Goal: Information Seeking & Learning: Compare options

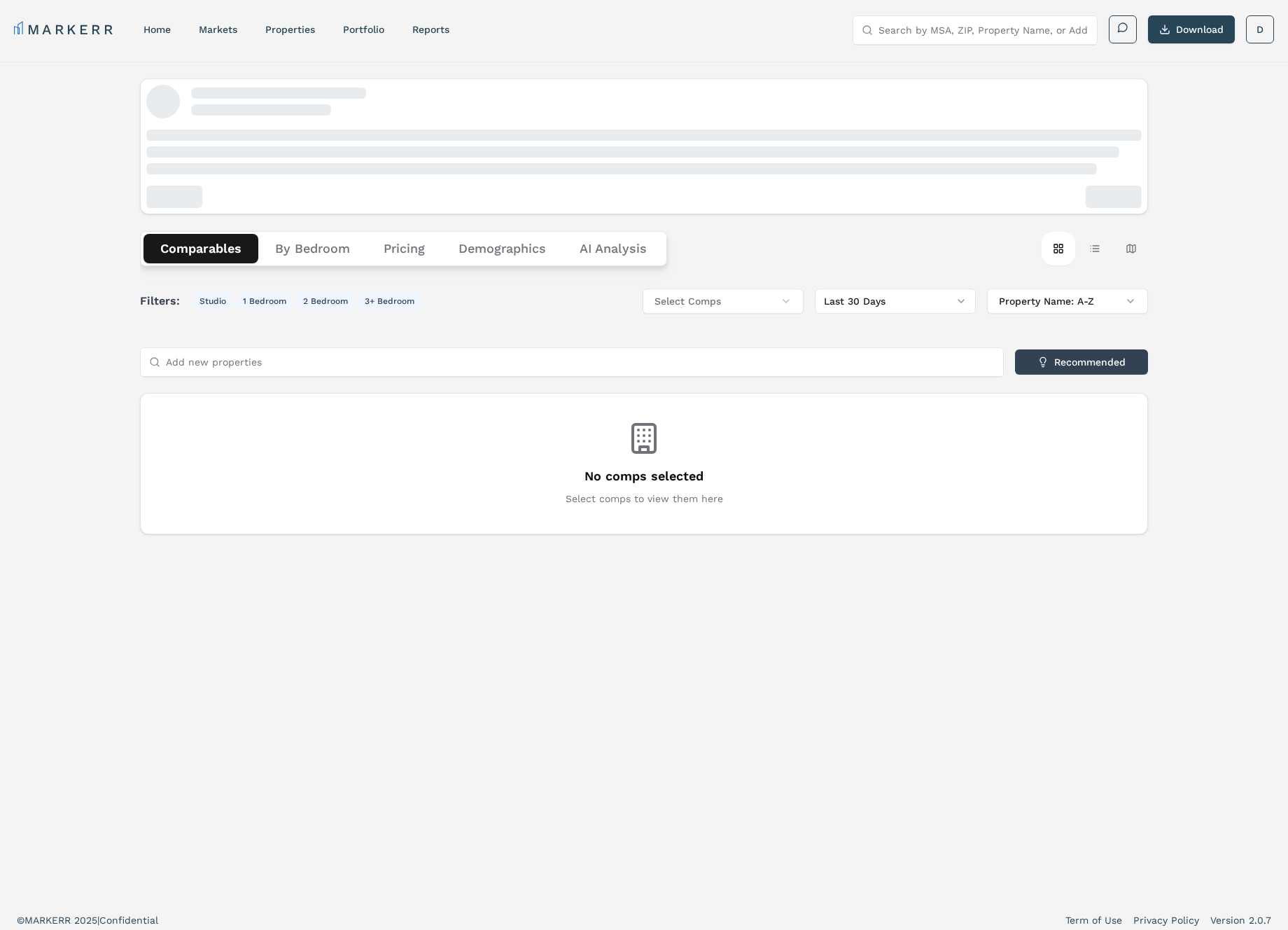
click at [141, 29] on nav "MARKERR home markets properties Portfolio reports" at bounding box center [231, 30] width 435 height 20
click at [157, 30] on link "home" at bounding box center [157, 30] width 28 height 11
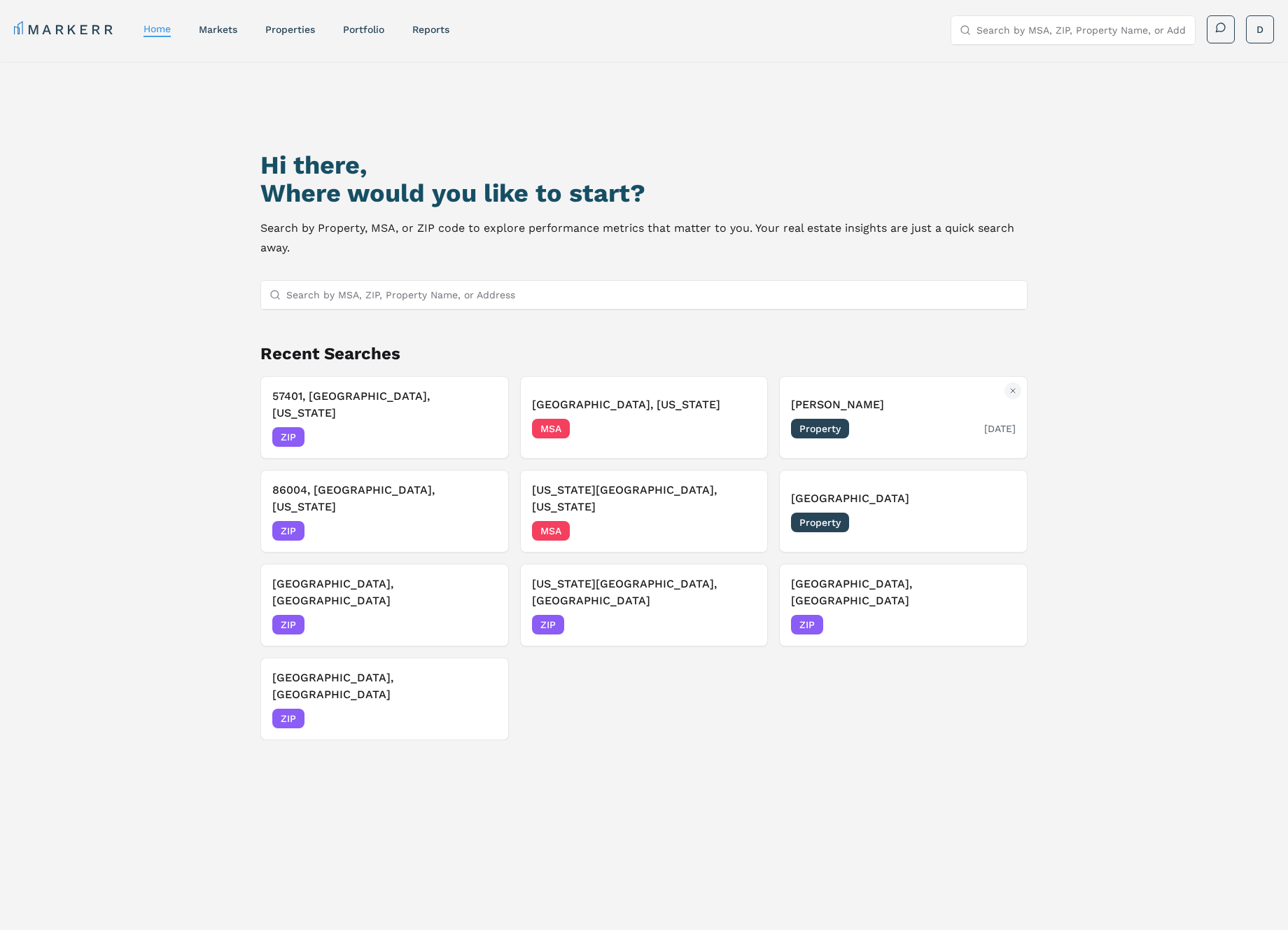
click at [874, 419] on div "Property 07/15/2025" at bounding box center [904, 429] width 225 height 20
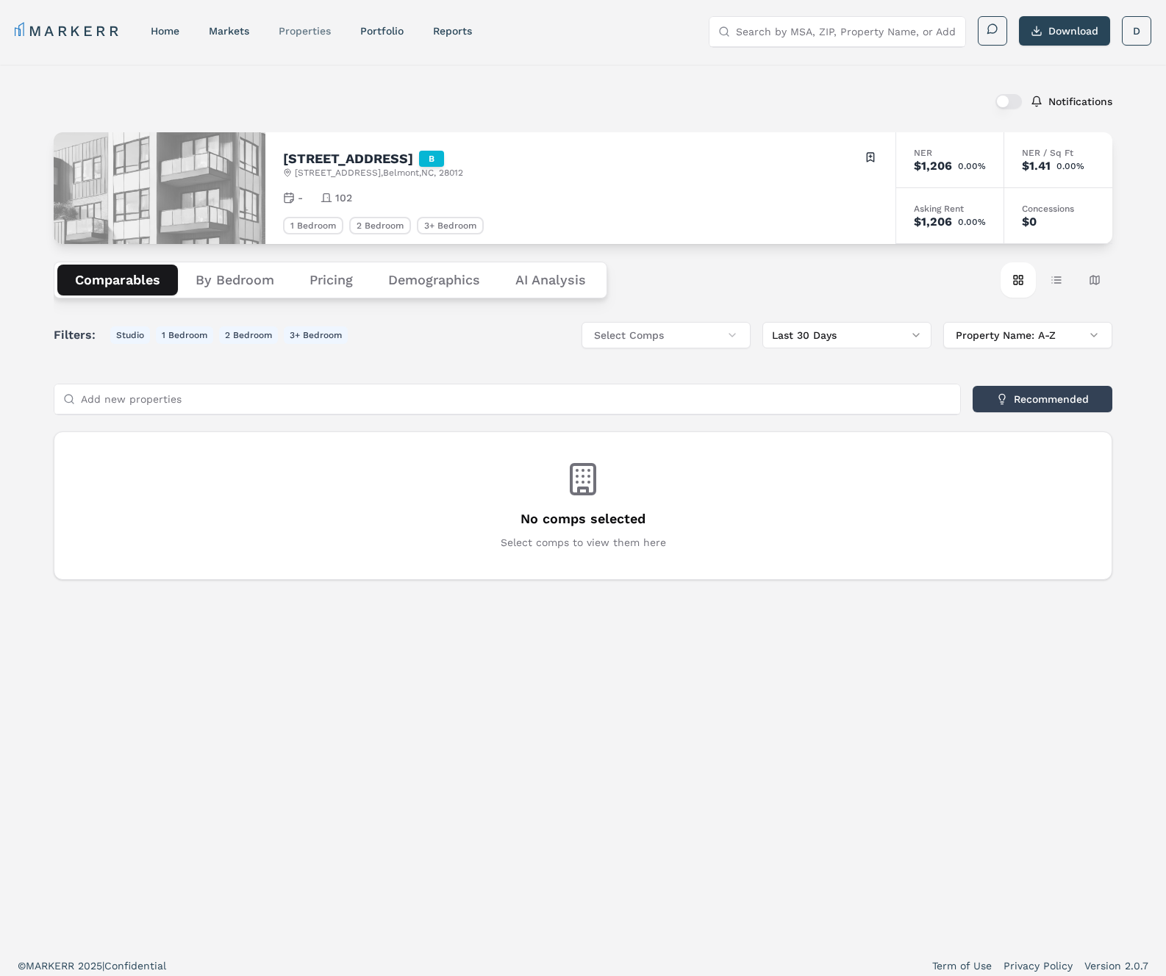
click at [298, 30] on link "properties" at bounding box center [305, 31] width 52 height 12
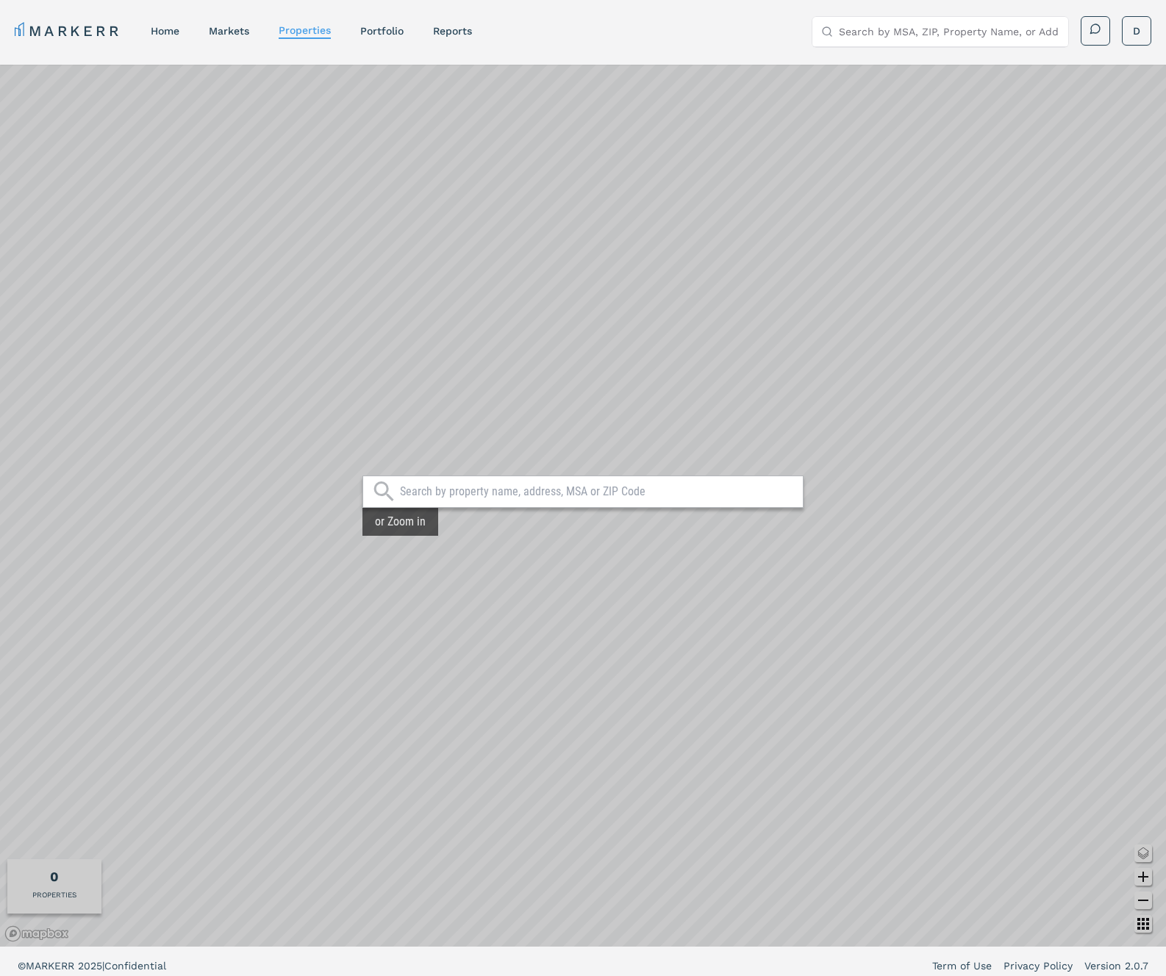
click at [503, 489] on input "text" at bounding box center [597, 491] width 395 height 15
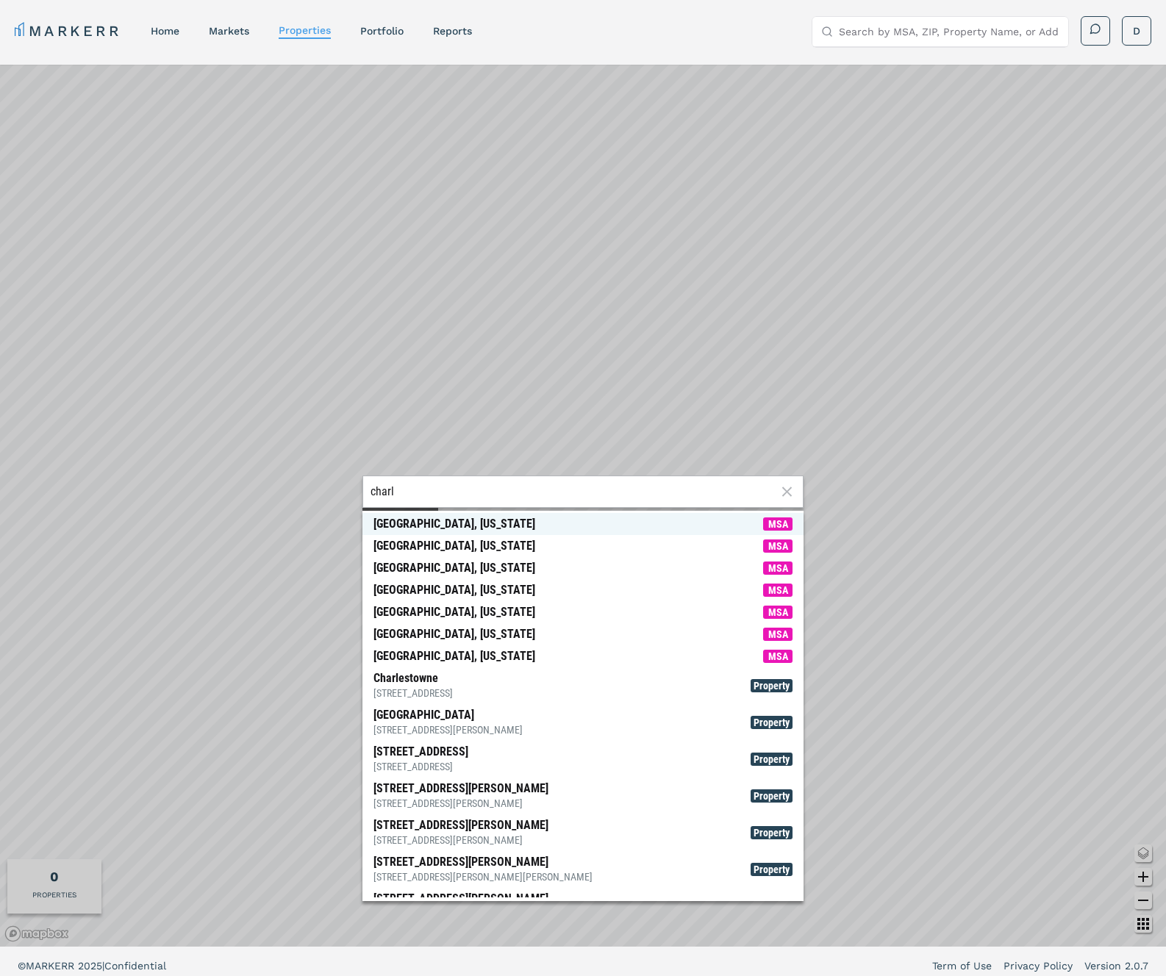
type input "charl"
click at [471, 517] on div "[GEOGRAPHIC_DATA], [US_STATE]" at bounding box center [454, 524] width 162 height 15
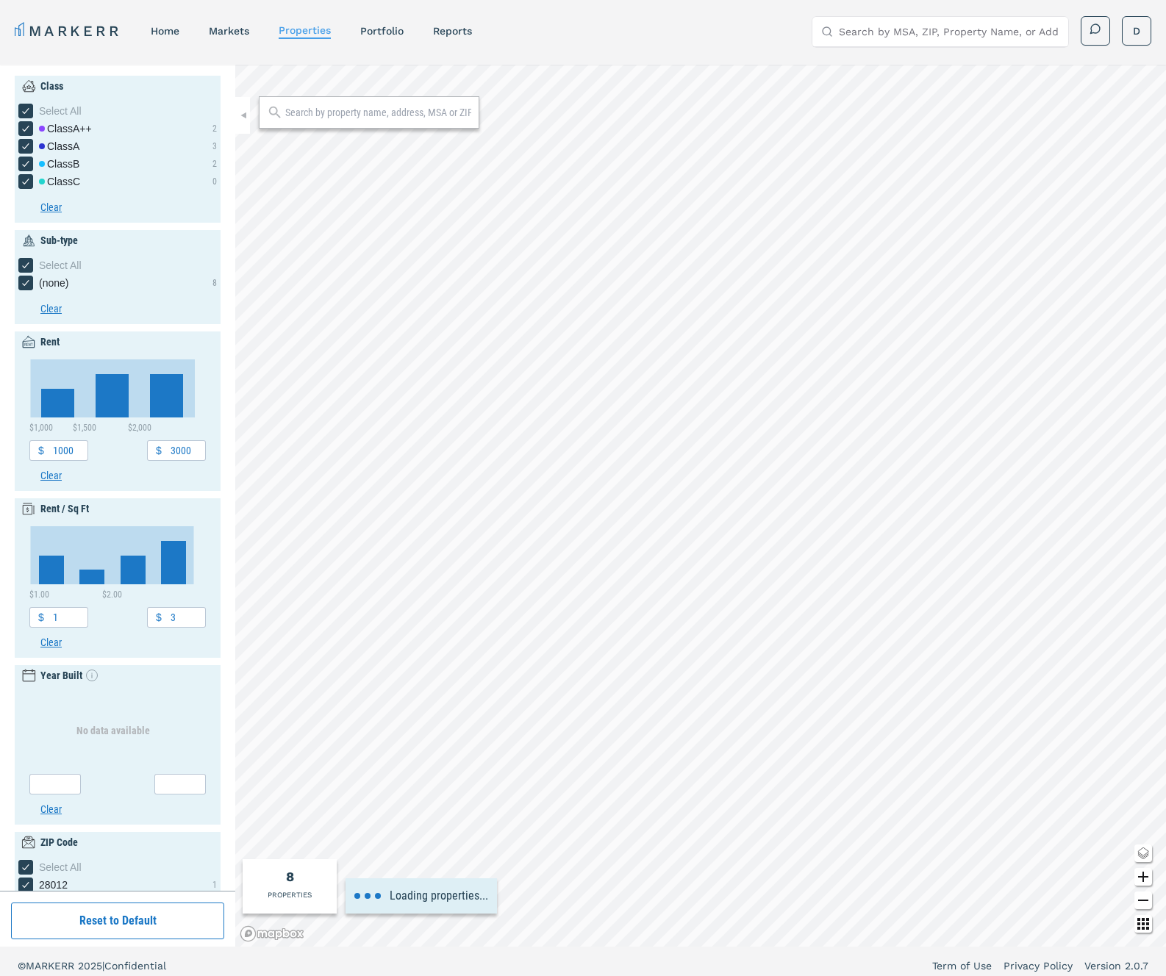
type input "1800"
type input "2600"
type input "2.2"
type input "2200"
type input "2.8"
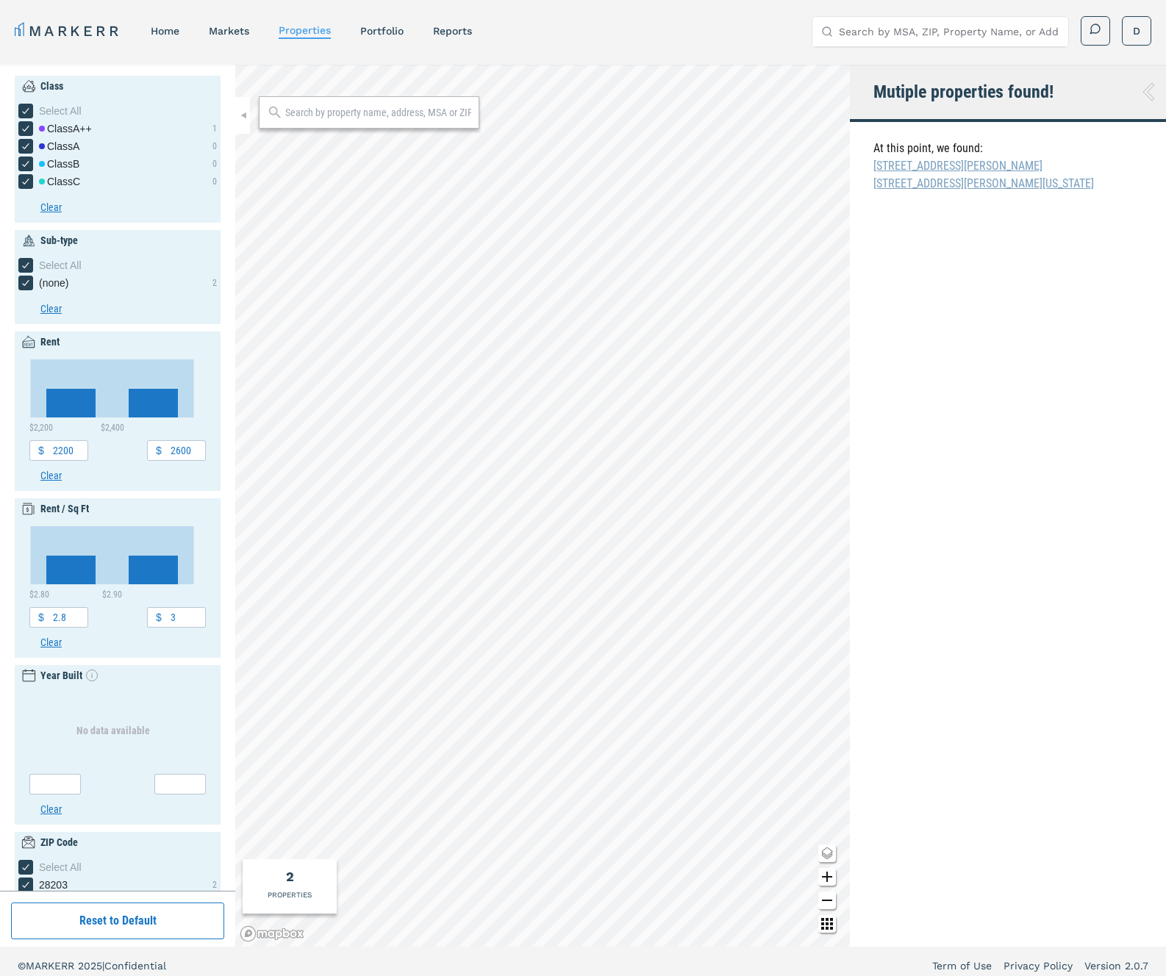
click at [952, 165] on li "255 West Bland Street" at bounding box center [1013, 166] width 281 height 18
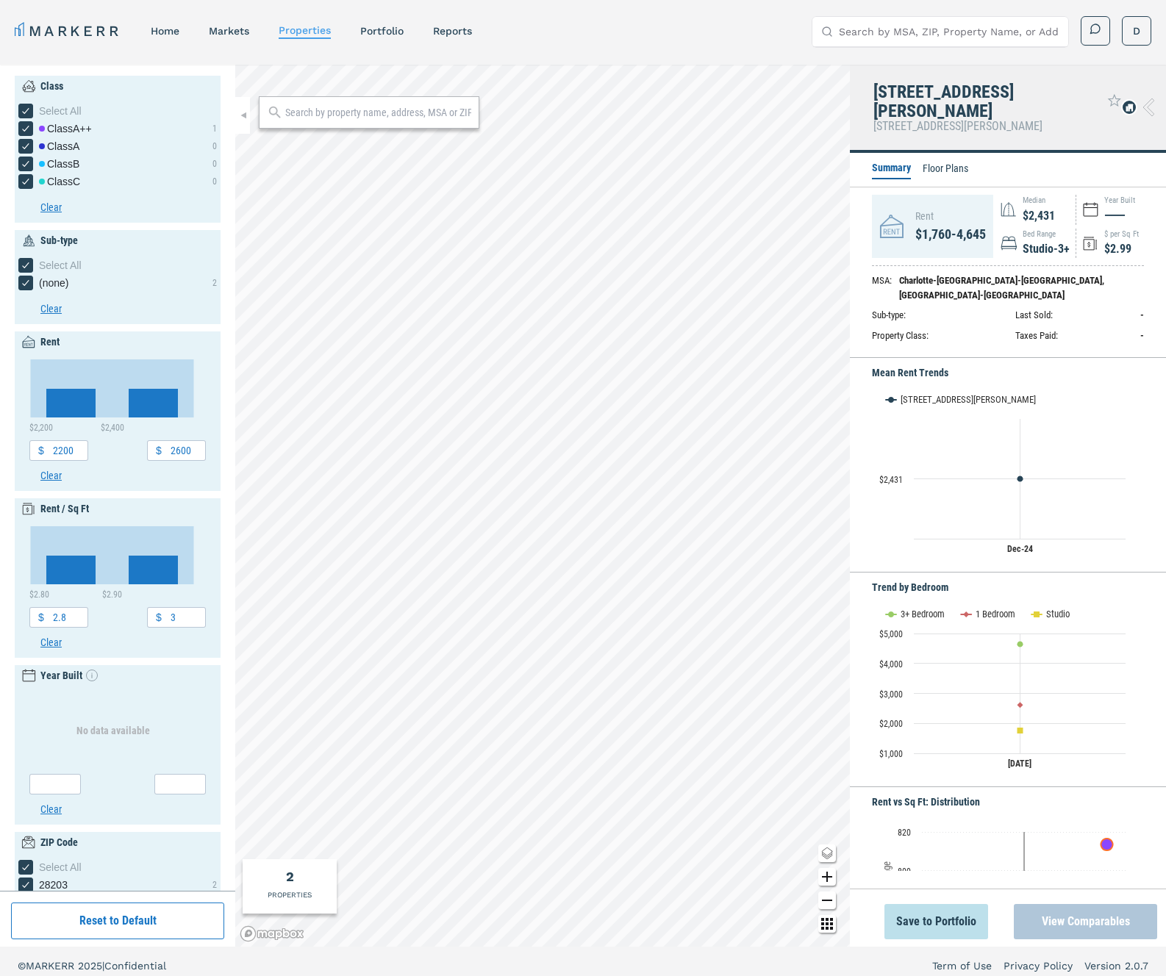
click at [1086, 920] on button "View Comparables" at bounding box center [1085, 921] width 143 height 35
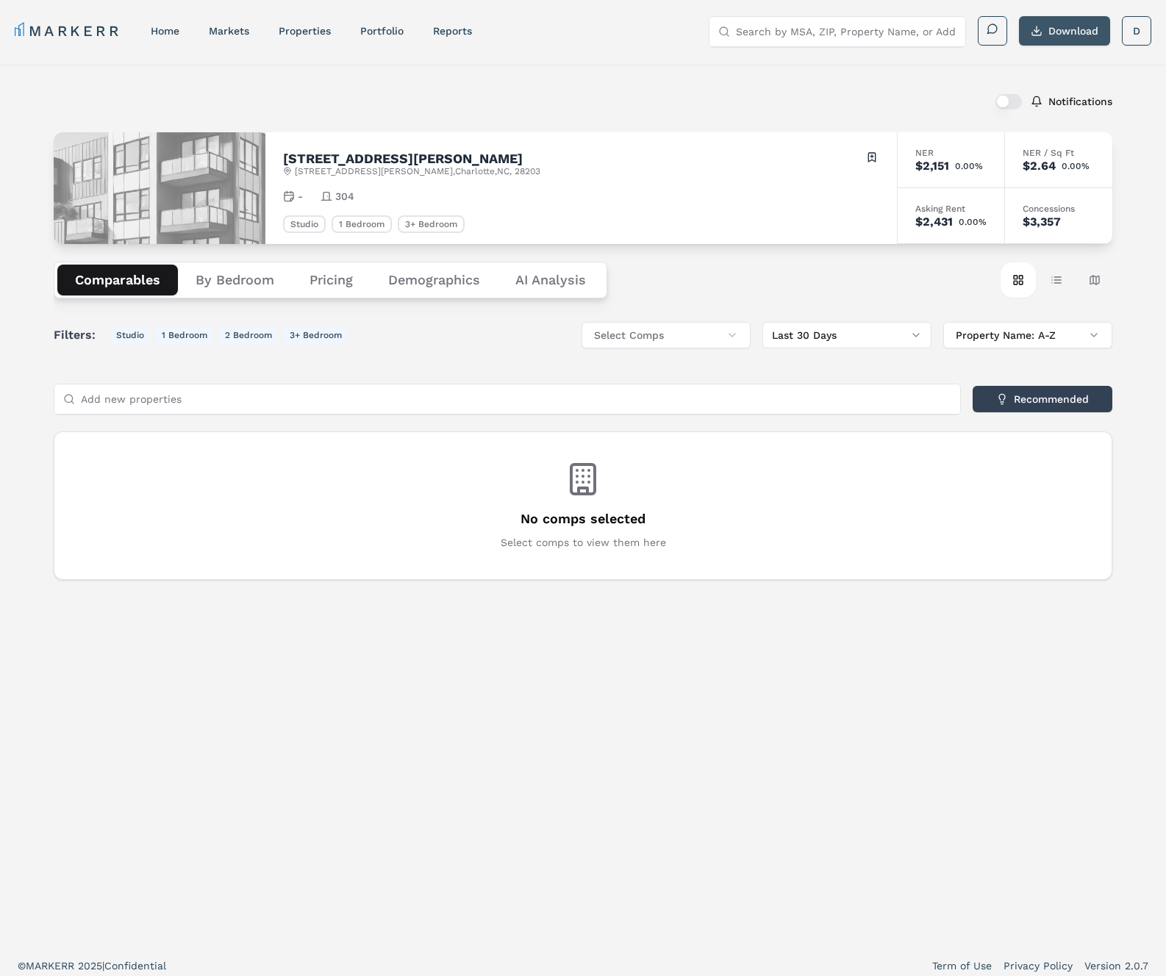
click at [1069, 32] on button "Download" at bounding box center [1064, 30] width 91 height 29
drag, startPoint x: 185, startPoint y: 35, endPoint x: 177, endPoint y: 30, distance: 9.2
click at [185, 35] on nav "MARKERR home markets properties Portfolio reports" at bounding box center [243, 31] width 457 height 21
click at [168, 26] on link "home" at bounding box center [165, 31] width 29 height 12
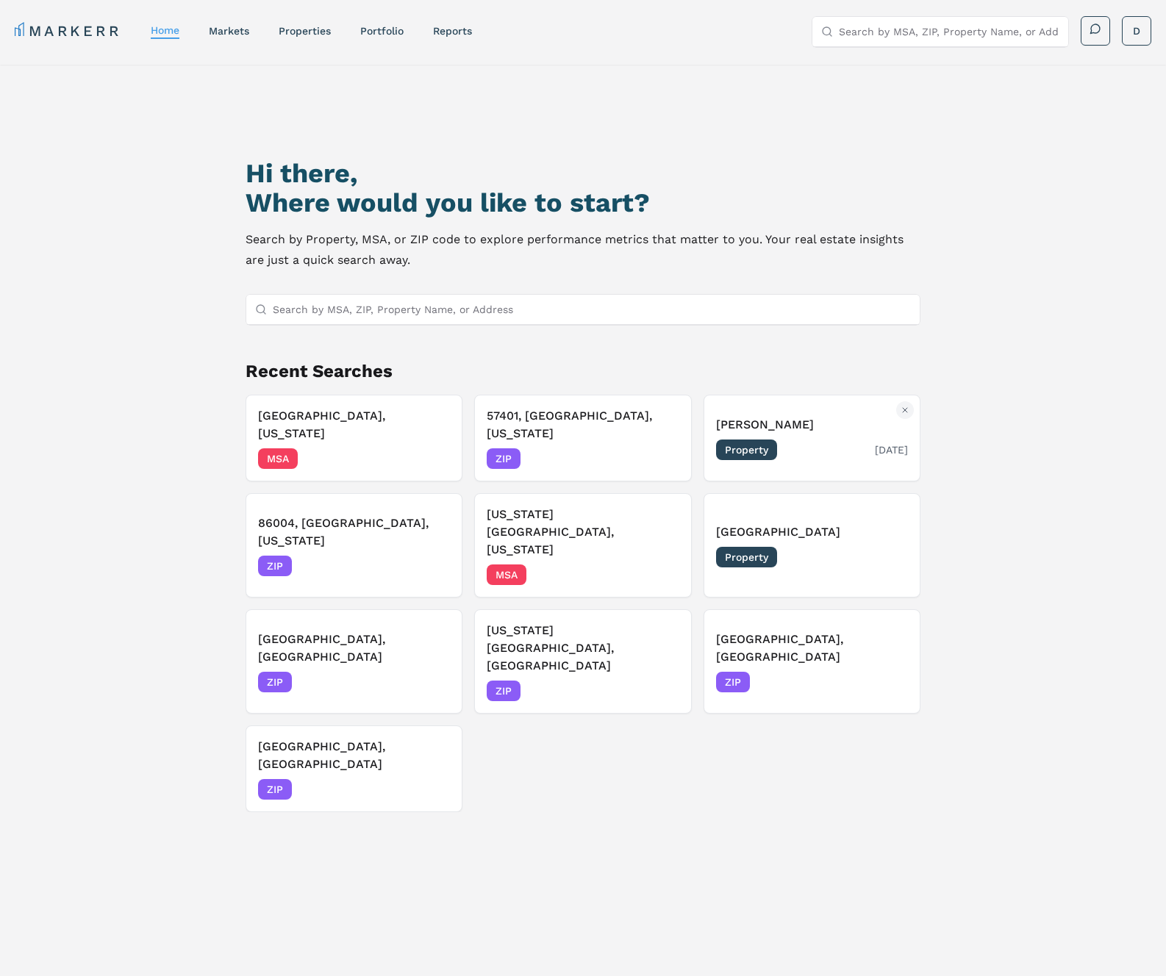
click at [814, 440] on div "Property 07/15/2025" at bounding box center [812, 450] width 192 height 21
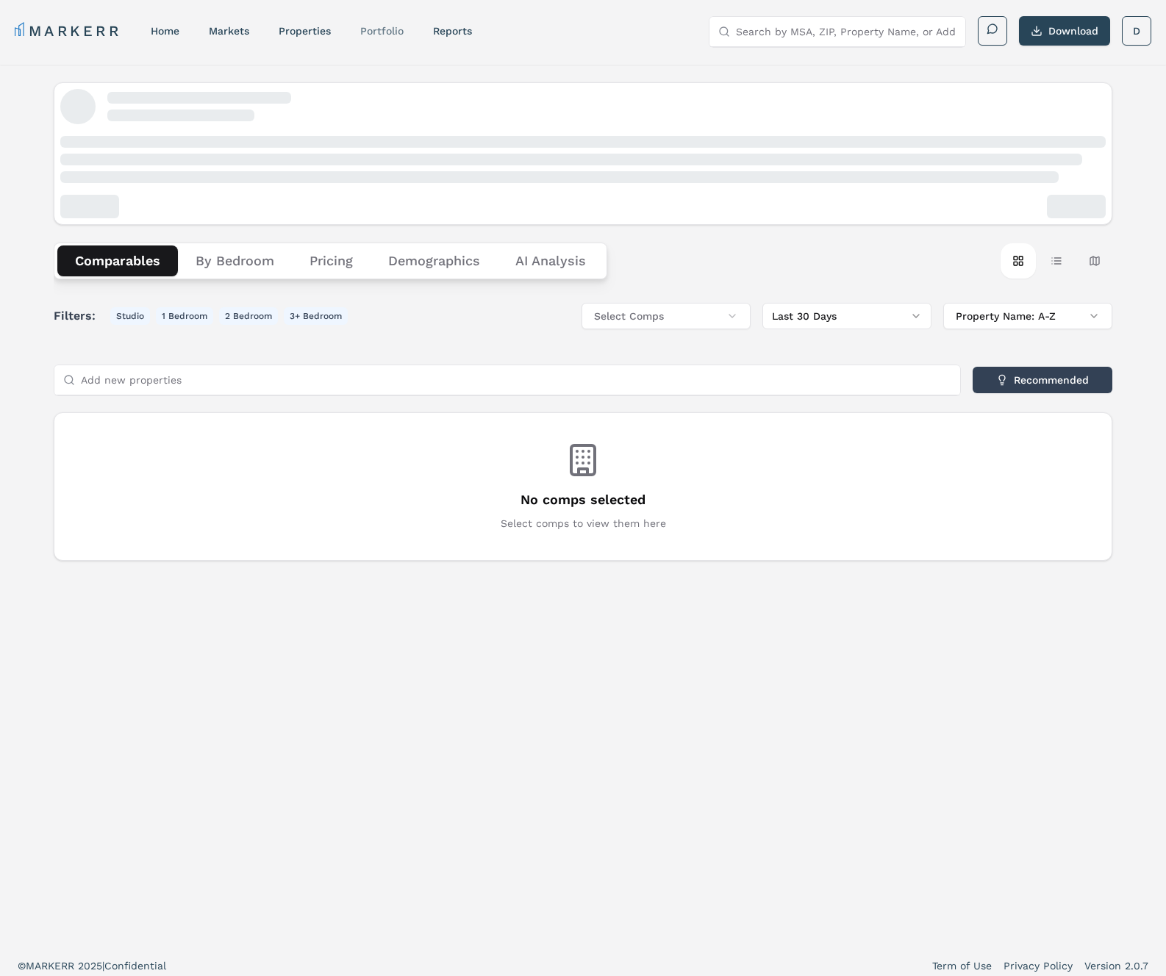
click at [375, 29] on link "Portfolio" at bounding box center [381, 31] width 43 height 12
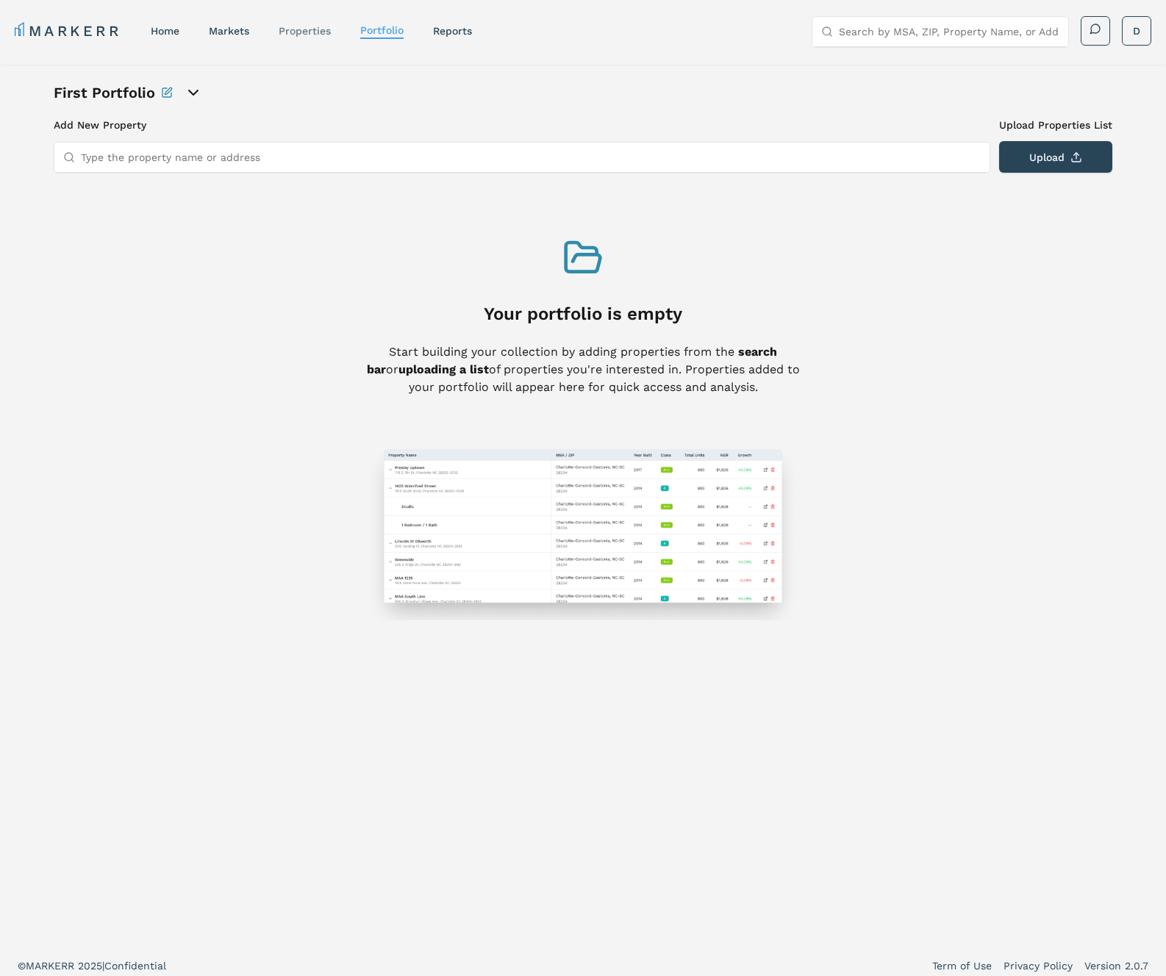
click at [290, 27] on link "properties" at bounding box center [305, 31] width 52 height 12
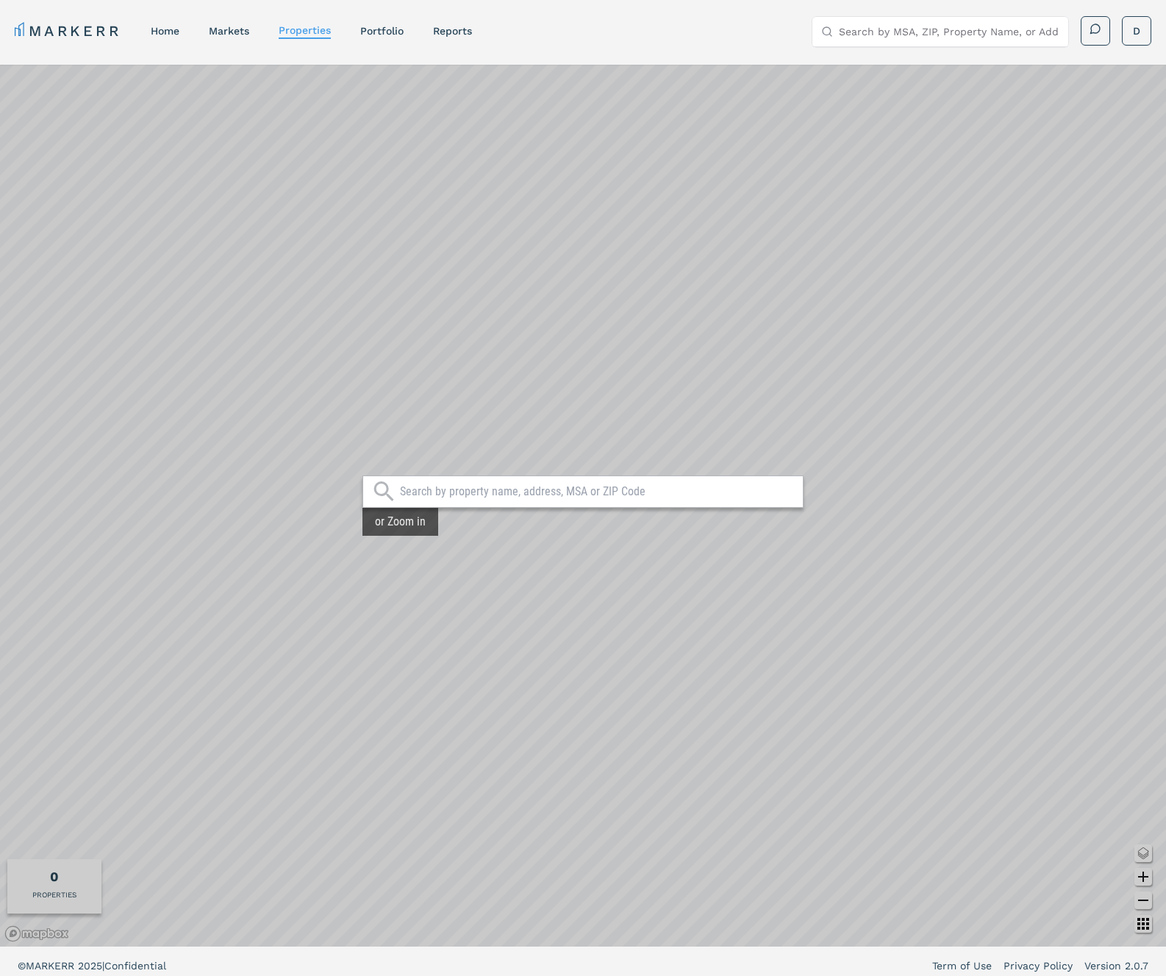
click at [511, 495] on input "text" at bounding box center [597, 491] width 395 height 15
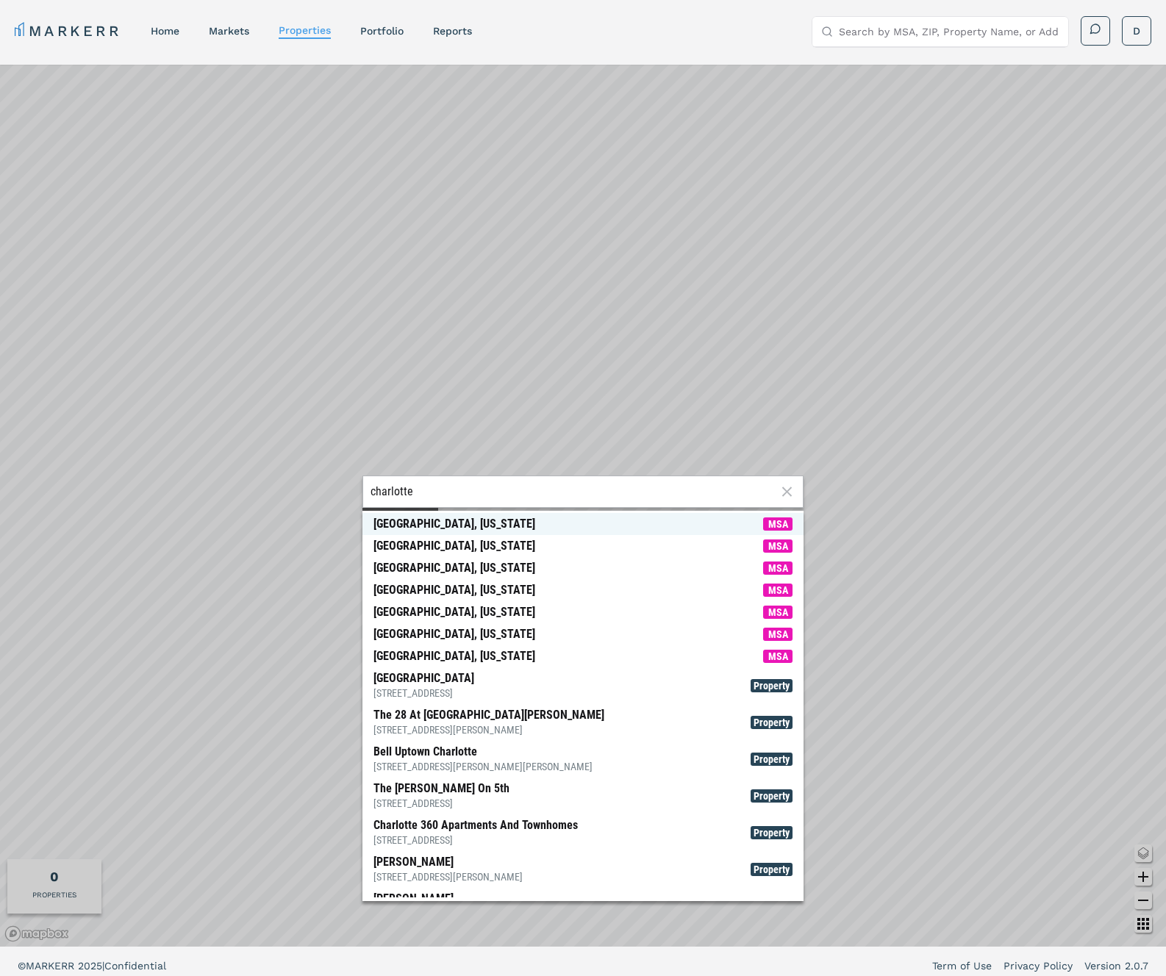
type input "charlotte"
click at [456, 519] on div "Charlotte, North Carolina" at bounding box center [454, 524] width 162 height 15
